Goal: Transaction & Acquisition: Purchase product/service

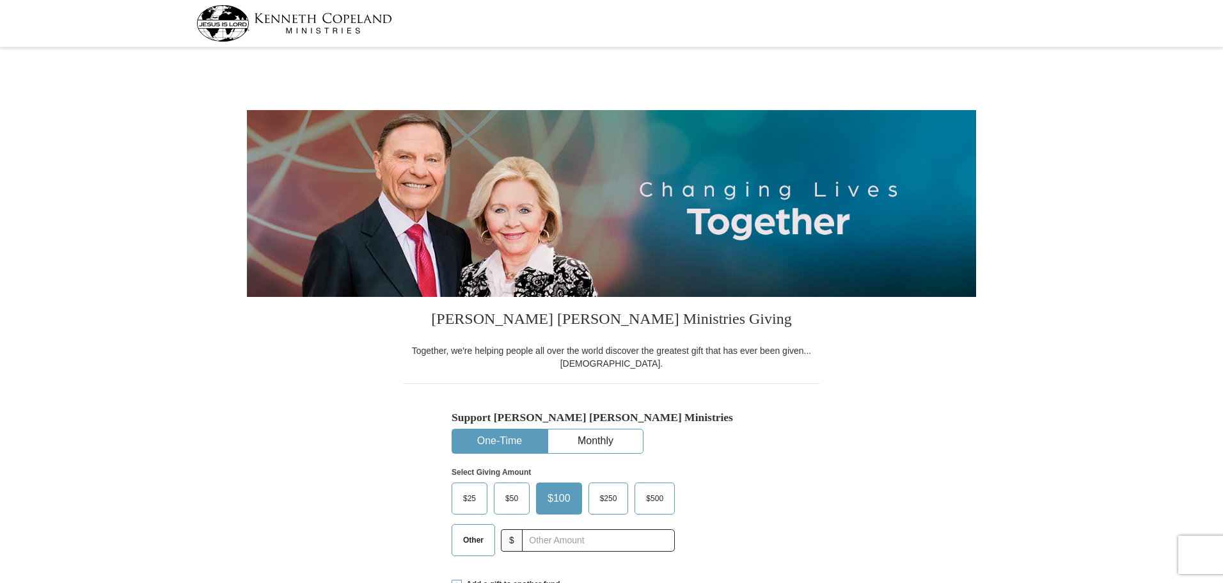
select select "PA"
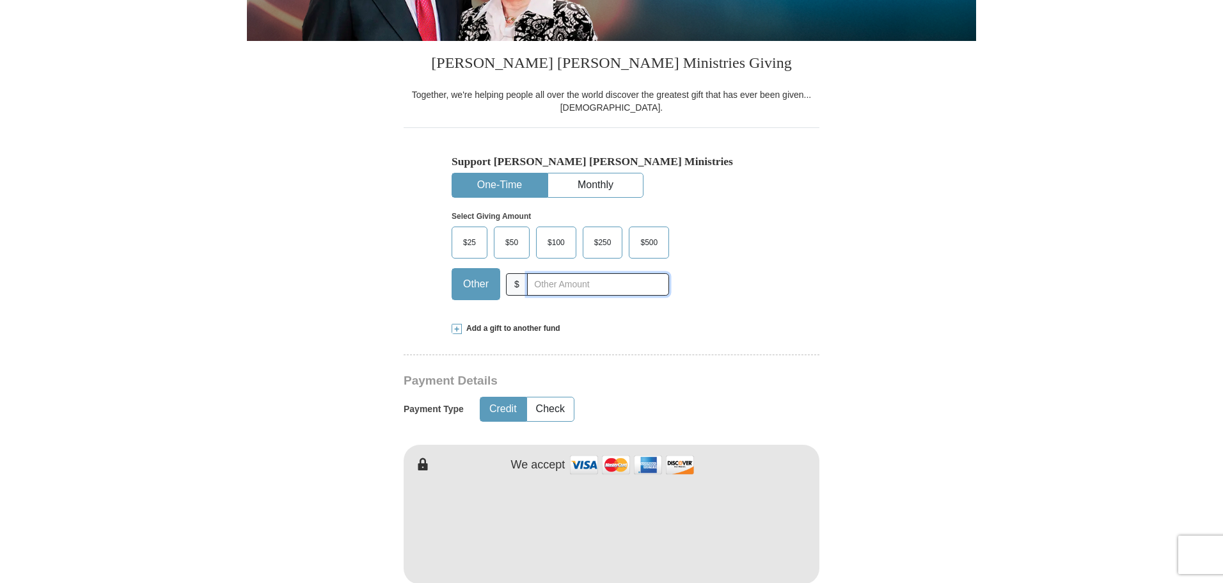
click at [528, 293] on input "text" at bounding box center [598, 284] width 142 height 22
type input "20"
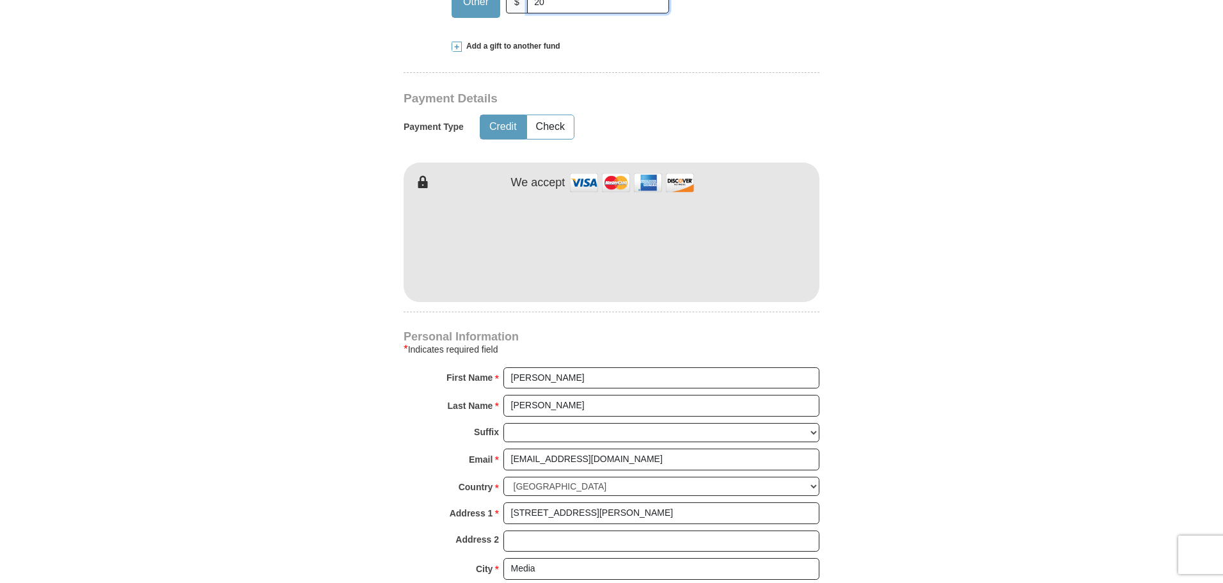
scroll to position [576, 0]
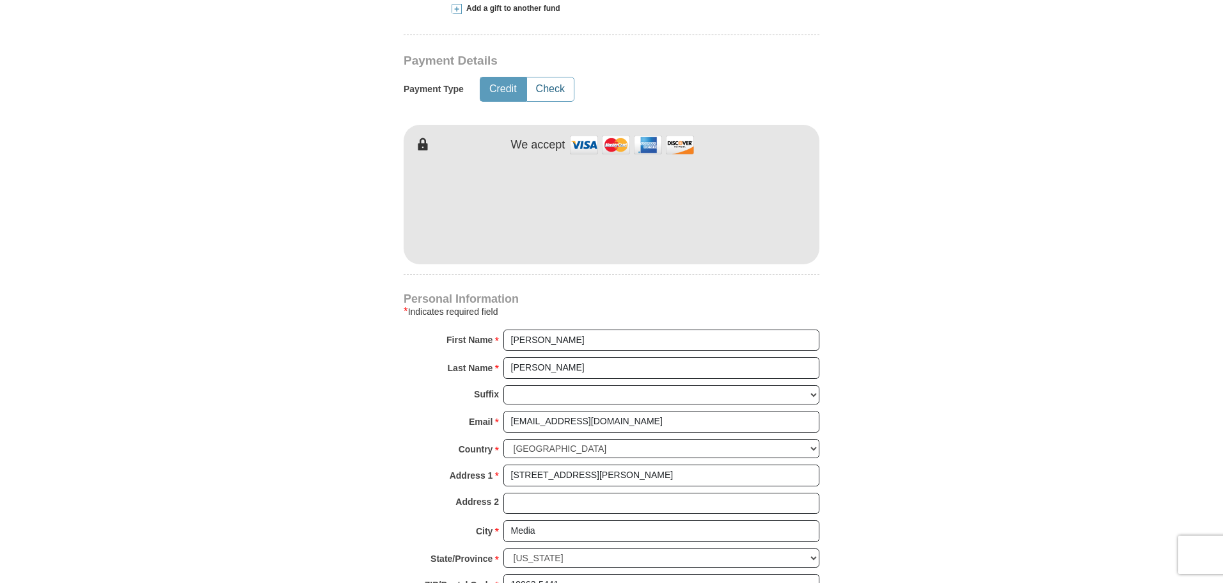
click at [551, 84] on button "Check" at bounding box center [550, 89] width 47 height 24
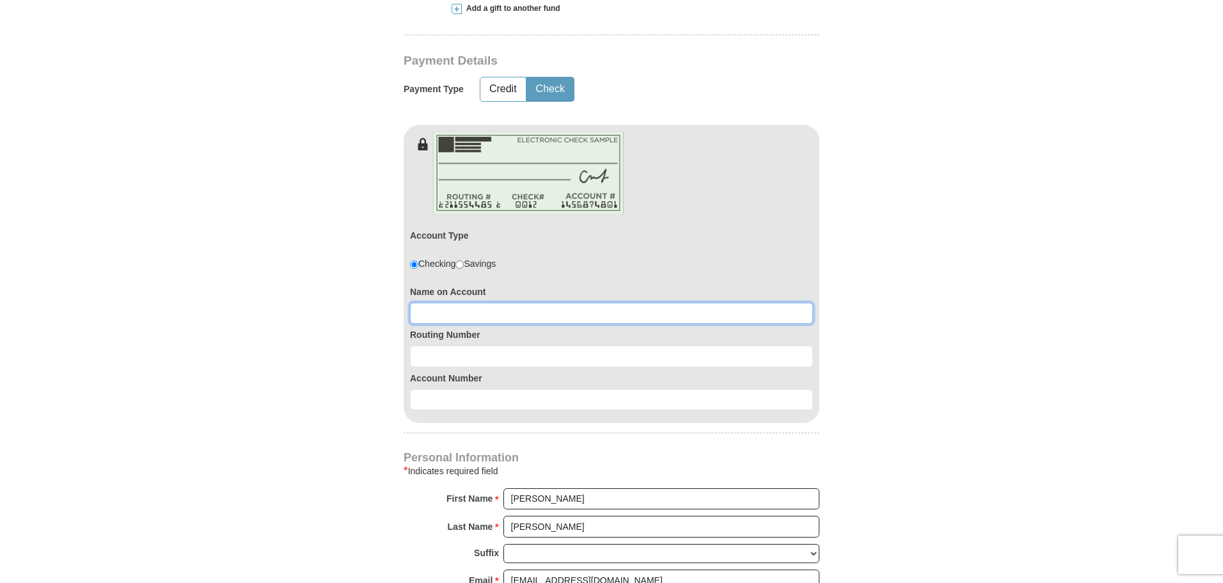
click at [515, 315] on input at bounding box center [611, 314] width 403 height 22
type input "Thomas D Howard"
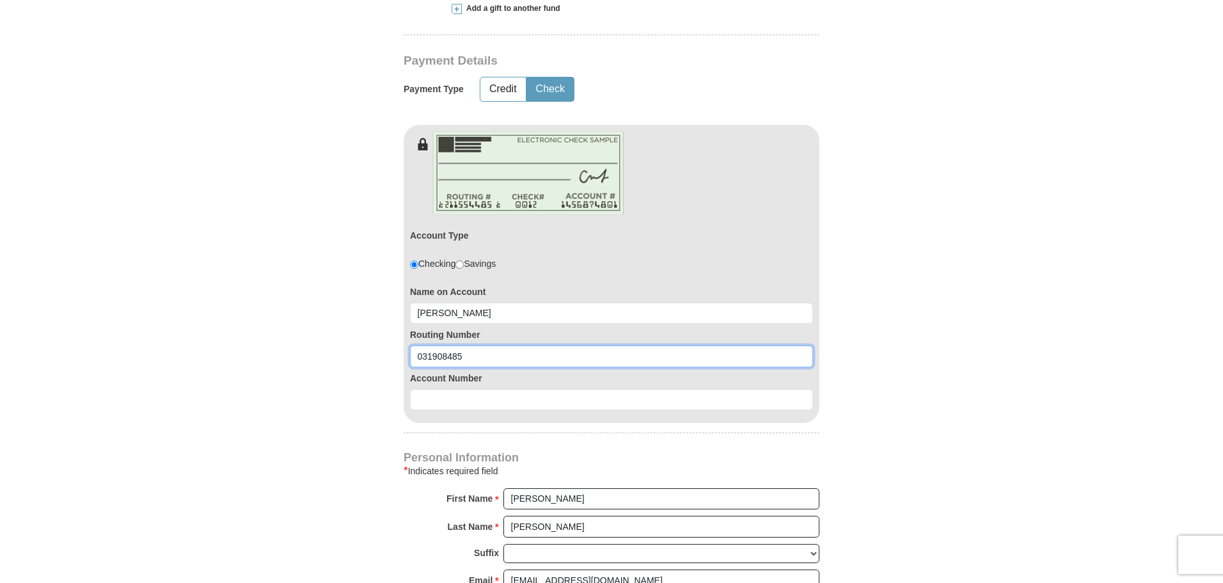
type input "031908485"
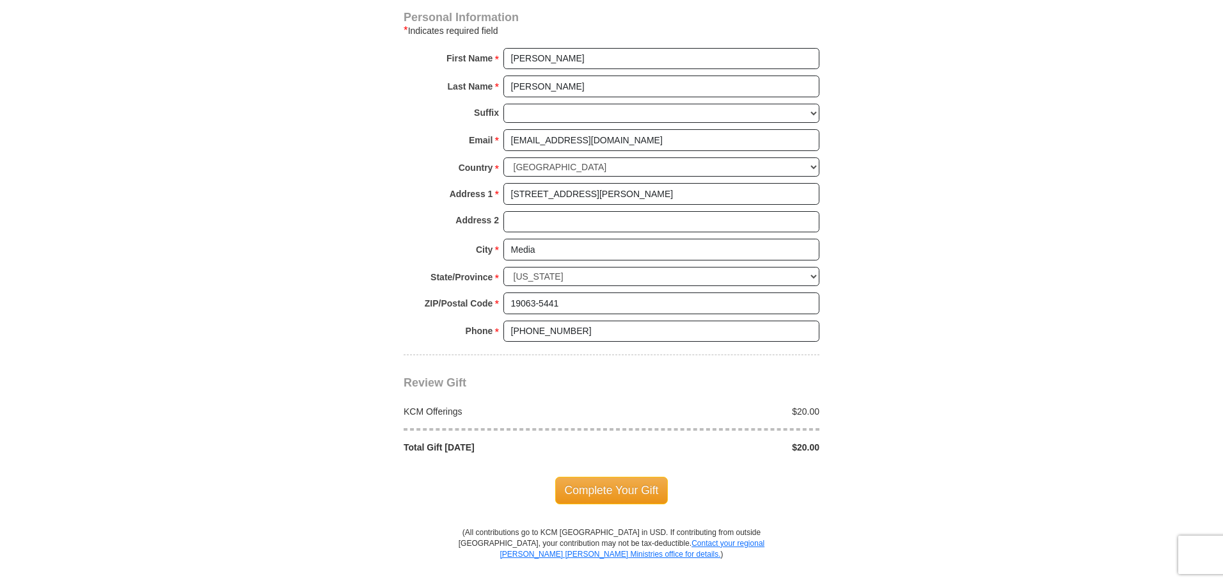
scroll to position [1023, 0]
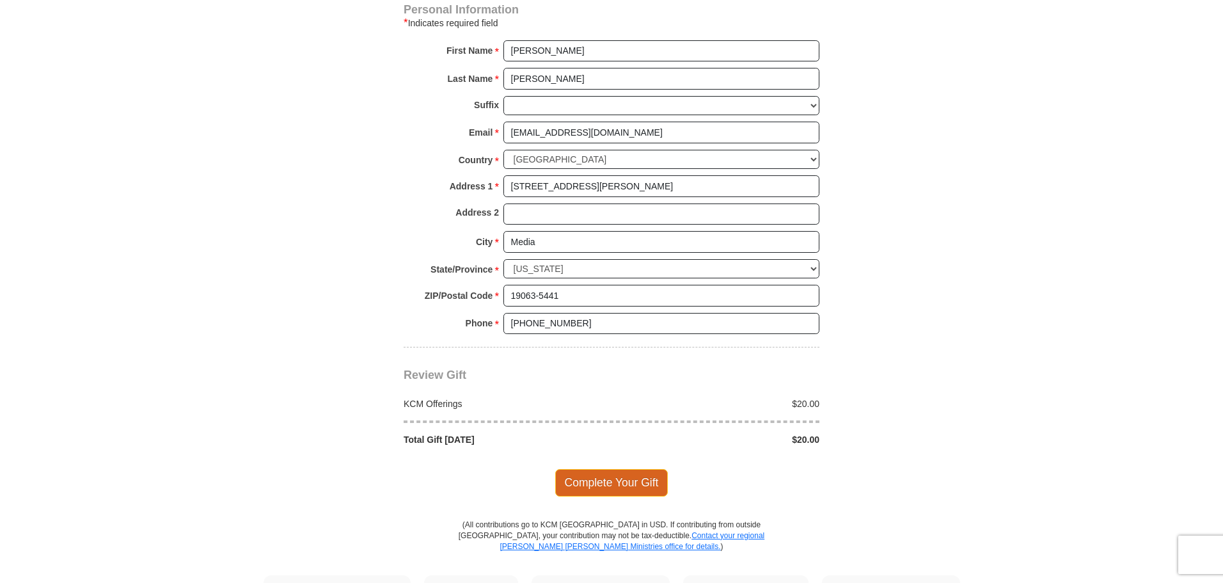
type input "0360154439"
click at [601, 484] on span "Complete Your Gift" at bounding box center [611, 482] width 113 height 27
